Goal: Communication & Community: Ask a question

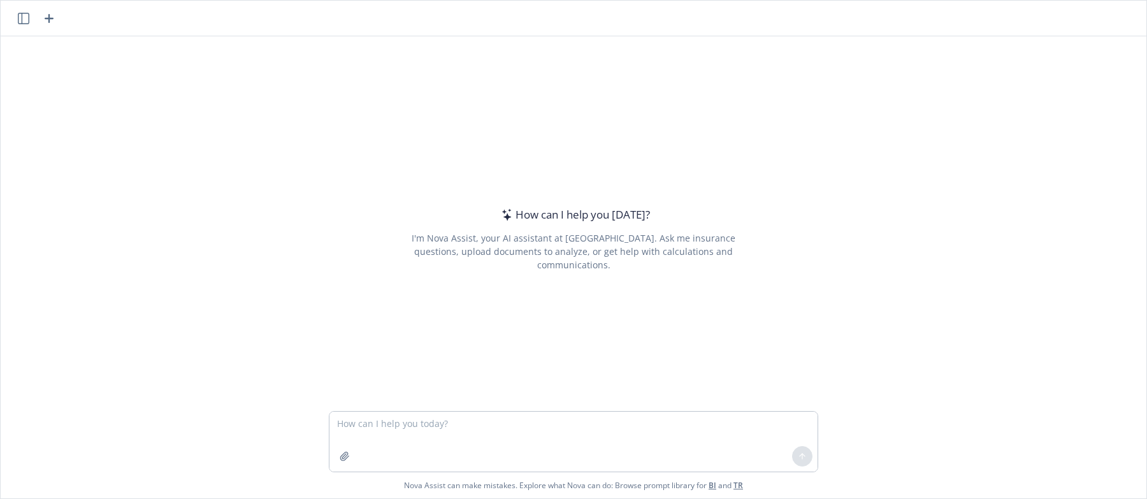
click at [347, 419] on textarea at bounding box center [573, 441] width 488 height 60
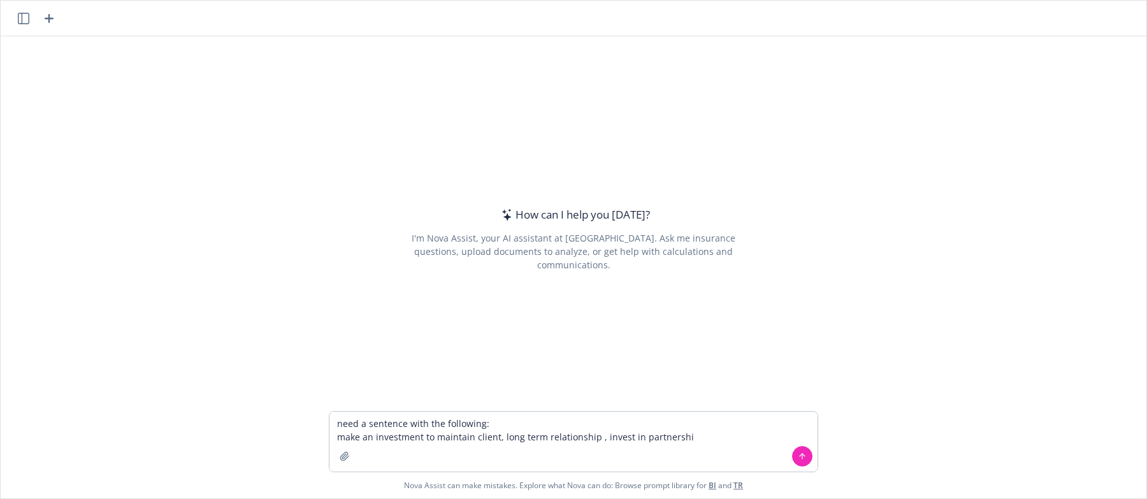
type textarea "need a sentence with the following: make an investment to maintain client, long…"
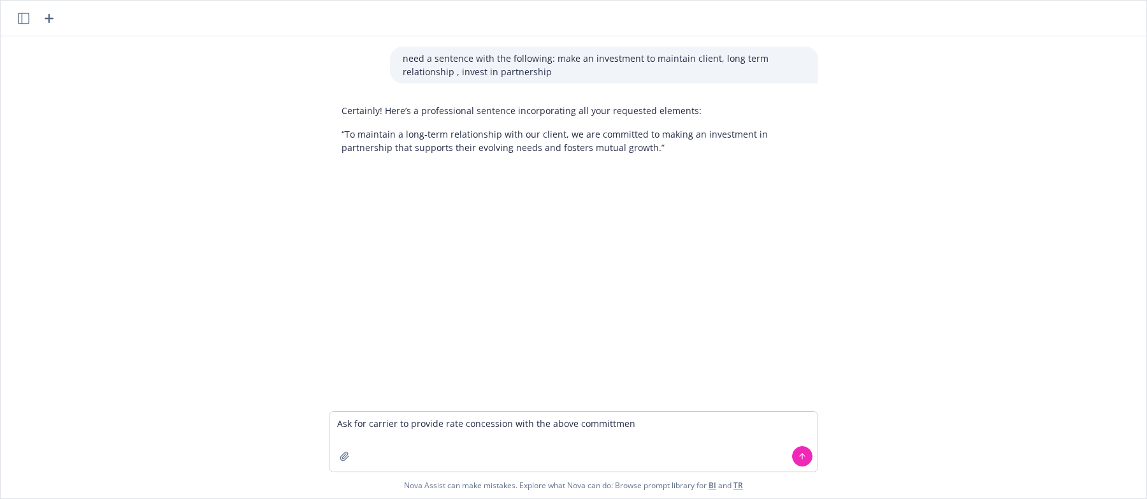
type textarea "Ask for carrier to provide rate concession with the above committment"
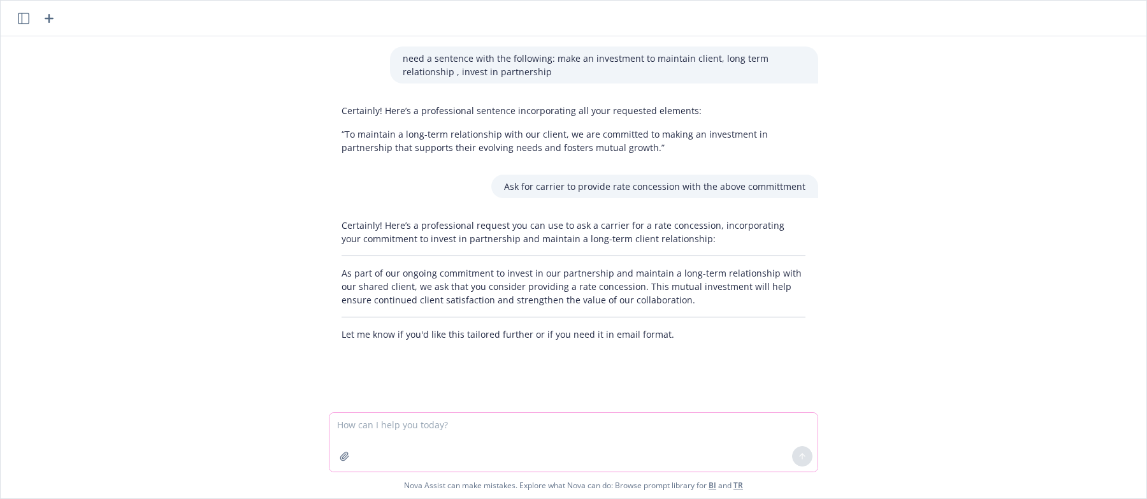
click at [345, 427] on textarea at bounding box center [573, 442] width 488 height 59
click at [353, 429] on textarea at bounding box center [573, 442] width 488 height 59
paste textarea "We are looking for UHC to invest in the partnership to maintain a long-term rel…"
type textarea "We are looking for UHC to invest in the partnership to maintain a long-term rel…"
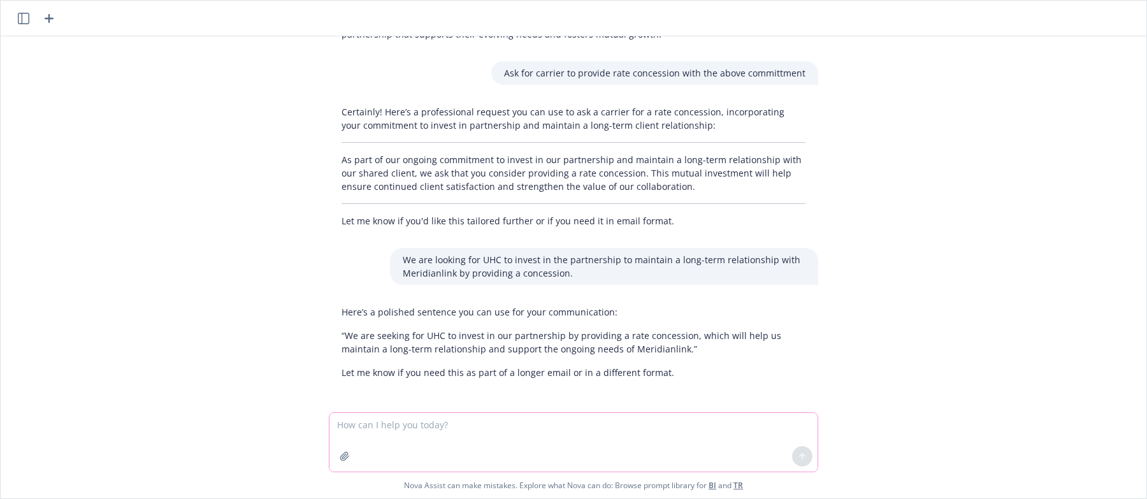
scroll to position [116, 0]
type textarea "change our to their"
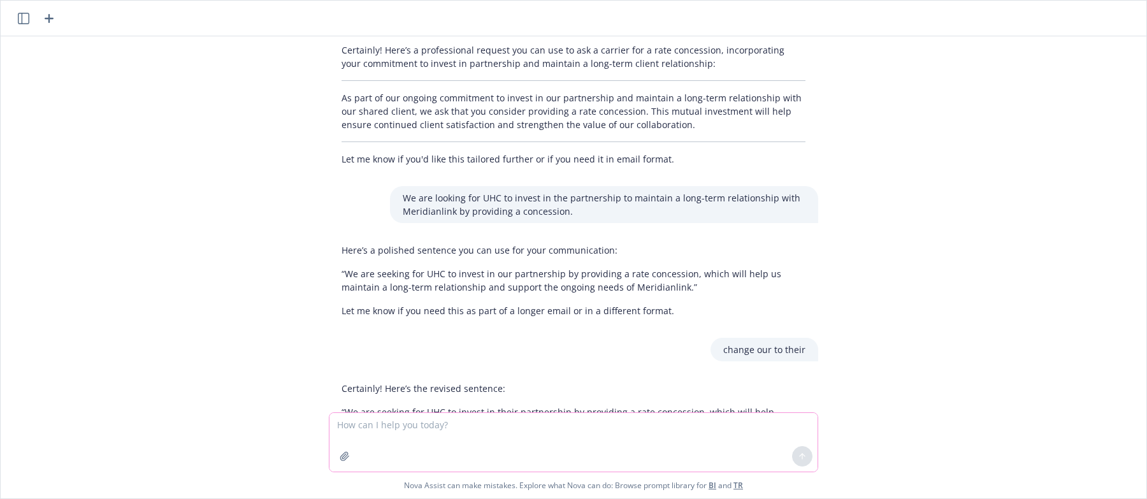
scroll to position [254, 0]
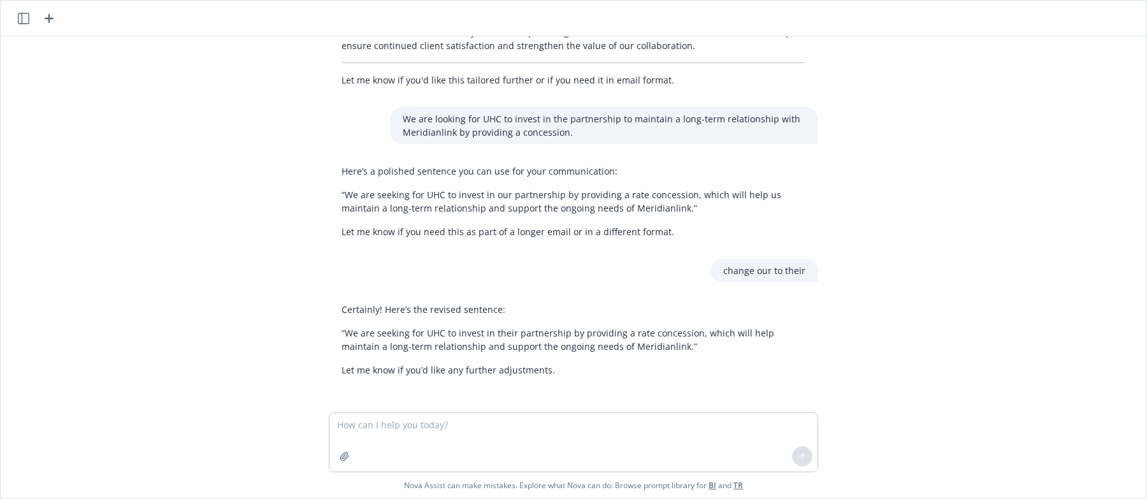
click at [341, 341] on p "“We are seeking for UHC to invest in their partnership by providing a rate conc…" at bounding box center [573, 339] width 464 height 27
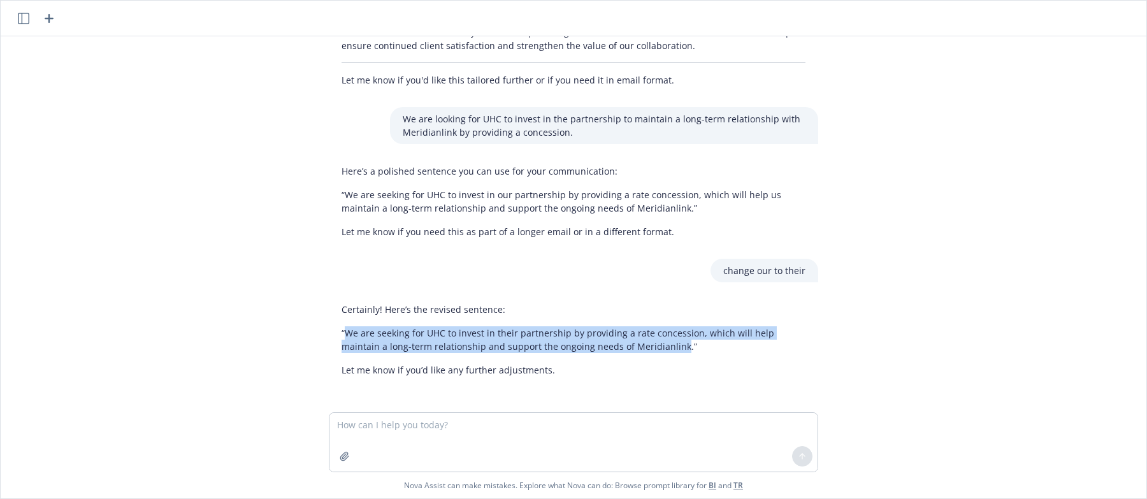
drag, startPoint x: 336, startPoint y: 333, endPoint x: 621, endPoint y: 347, distance: 285.1
click at [621, 347] on p "“We are seeking for UHC to invest in their partnership by providing a rate conc…" at bounding box center [573, 339] width 464 height 27
copy p "We are seeking for UHC to invest in their partnership by providing a rate conce…"
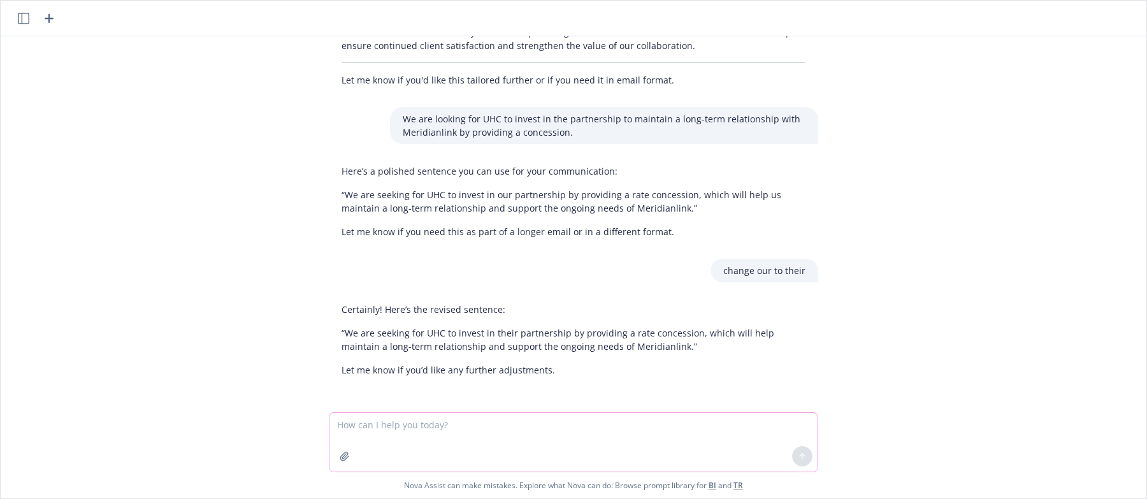
click at [372, 425] on textarea at bounding box center [573, 442] width 488 height 59
paste textarea "We are asking for UHC to invest in the partnership by providing a rate concessi…"
type textarea "We are asking for UHC to invest in the partnership by providing a rate concessi…"
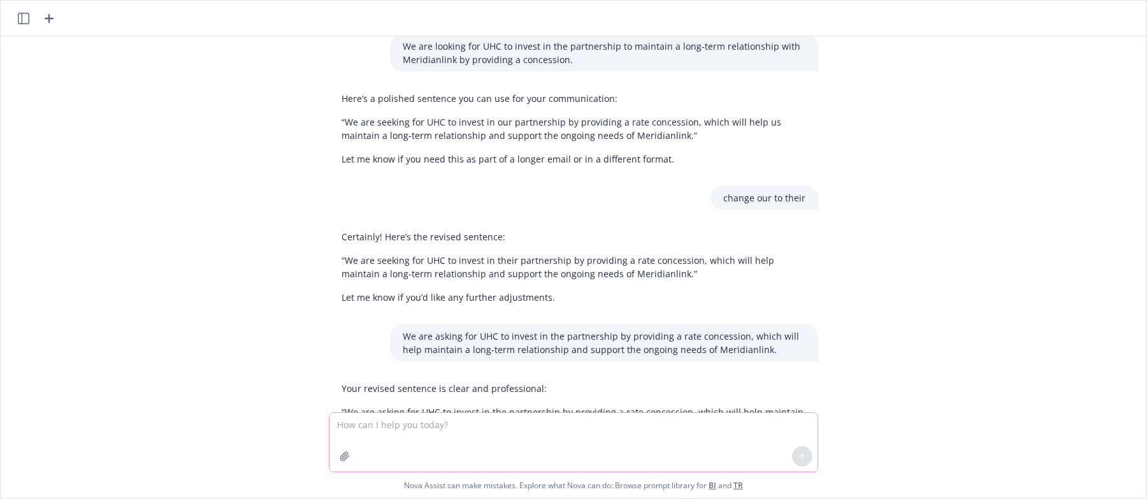
scroll to position [406, 0]
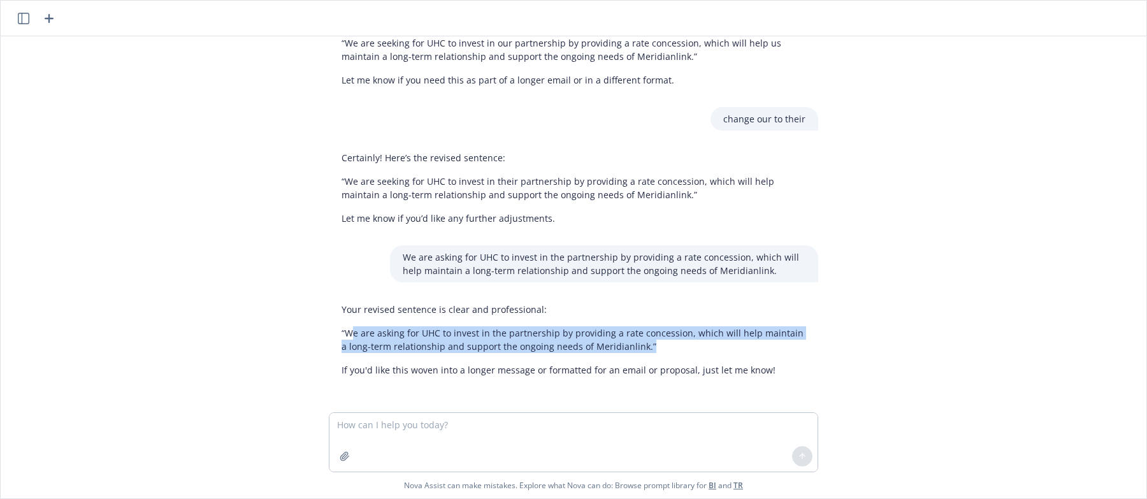
drag, startPoint x: 341, startPoint y: 334, endPoint x: 650, endPoint y: 356, distance: 309.7
click at [650, 356] on div "Your revised sentence is clear and professional: “We are asking for UHC to inve…" at bounding box center [573, 339] width 489 height 84
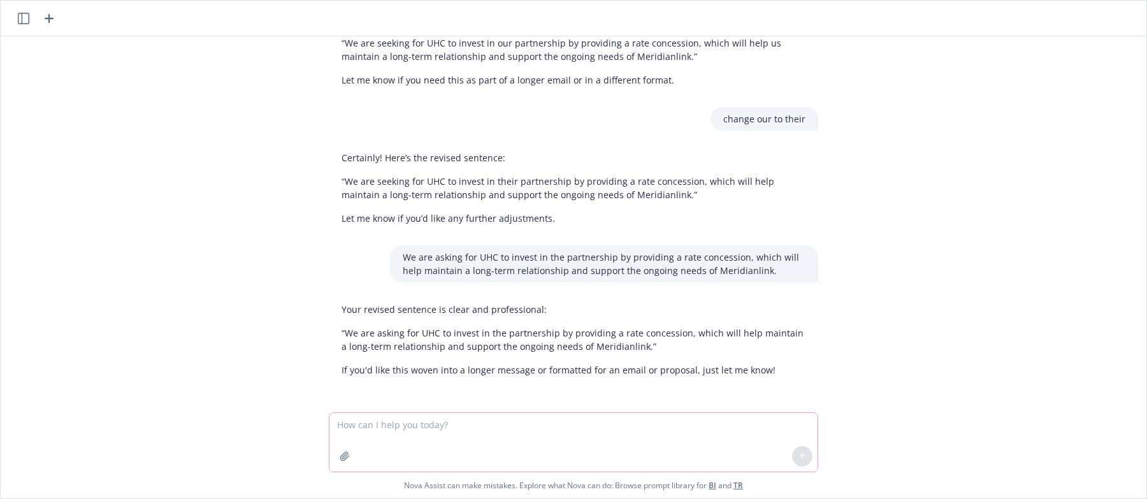
click at [364, 436] on textarea at bounding box center [573, 442] width 488 height 59
paste textarea "We are asking UHC to invest in the partnership by providing a significant rate …"
type textarea "We are asking UHC to invest in the partnership by providing a significant rate …"
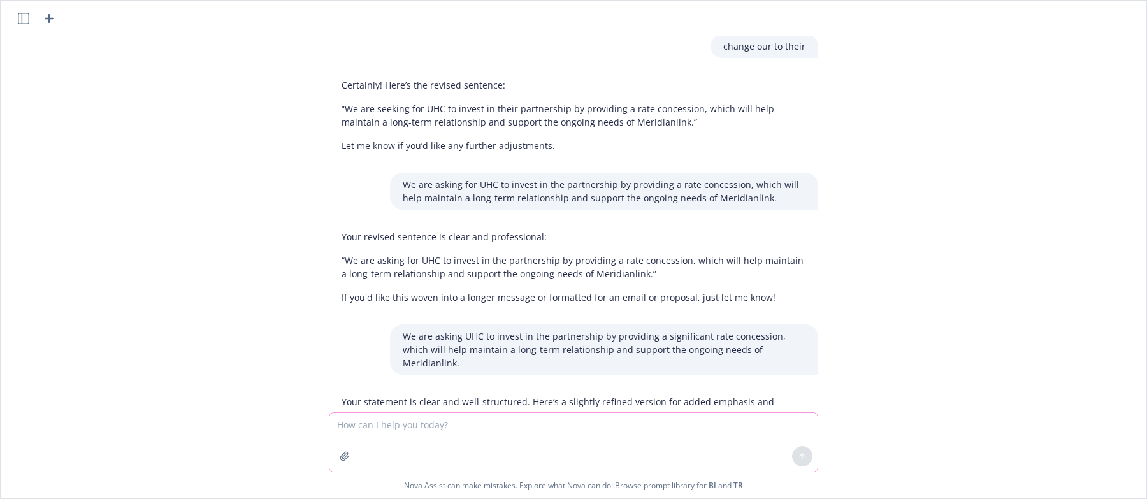
scroll to position [571, 0]
